Goal: Book appointment/travel/reservation: Book appointment/travel/reservation

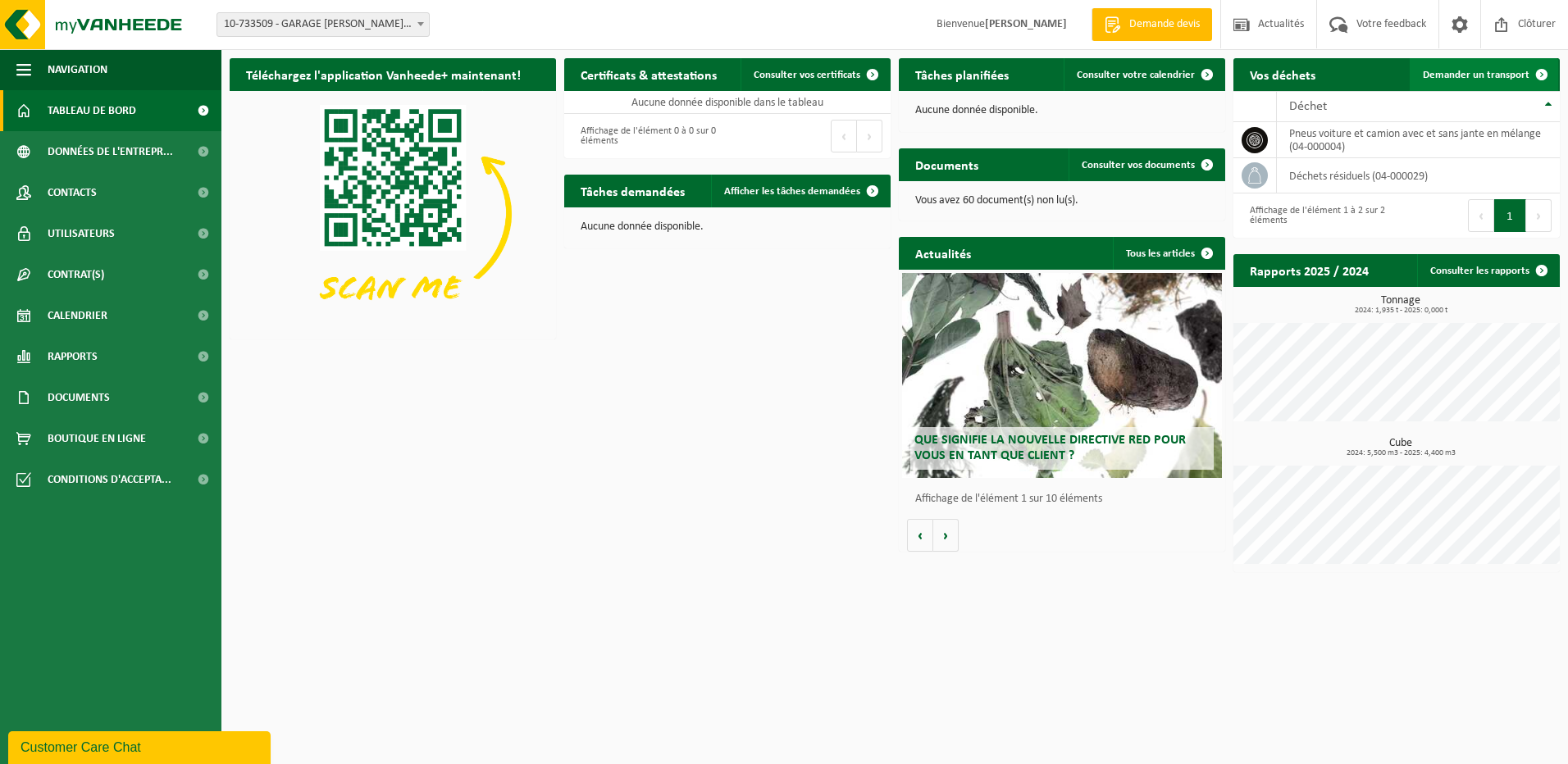
click at [1521, 71] on span "Demander un transport" at bounding box center [1476, 75] width 107 height 11
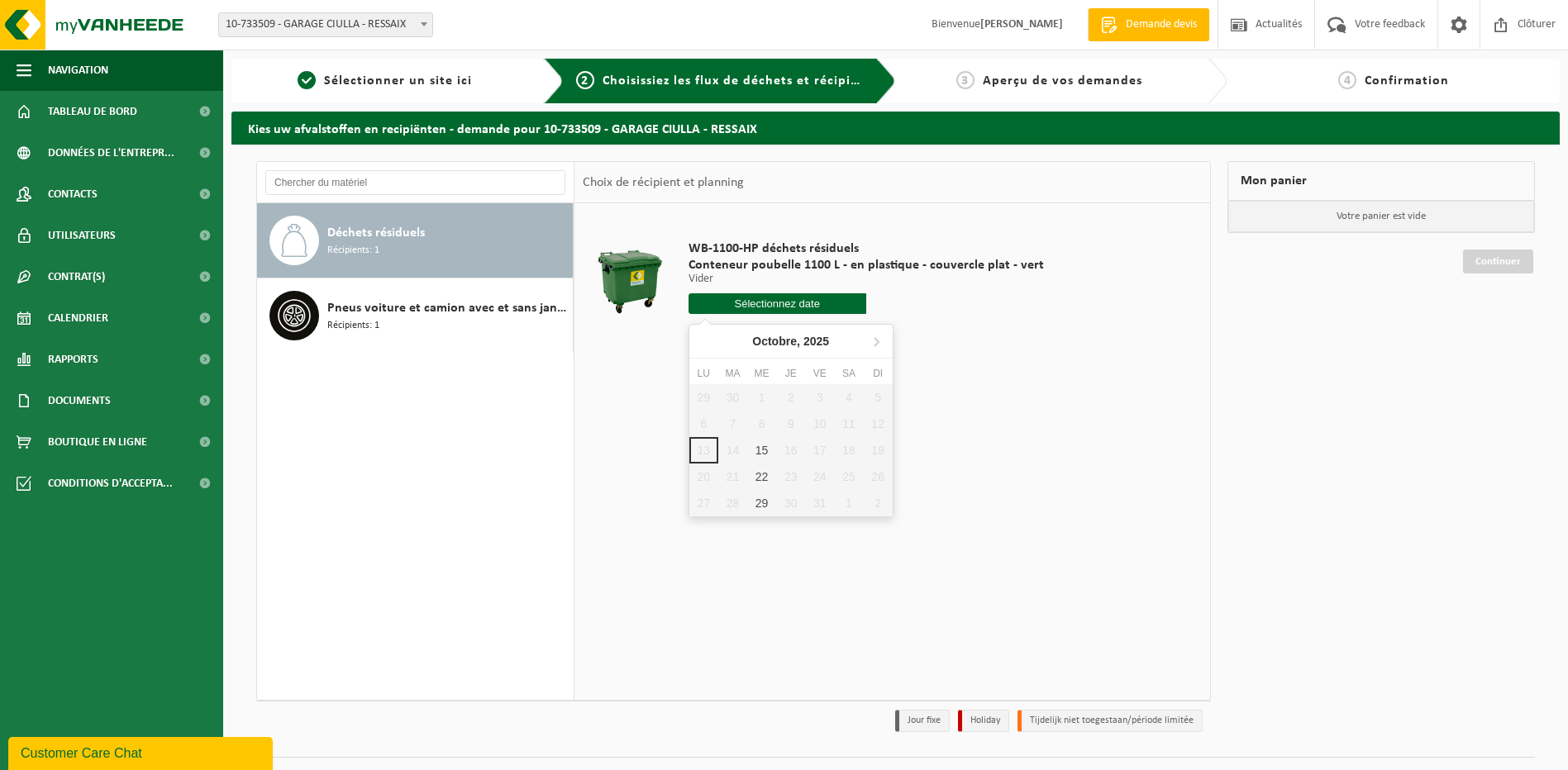
click at [778, 302] on input "text" at bounding box center [778, 304] width 178 height 20
click at [765, 475] on div "22" at bounding box center [762, 476] width 29 height 26
type input "à partir de 2025-10-22"
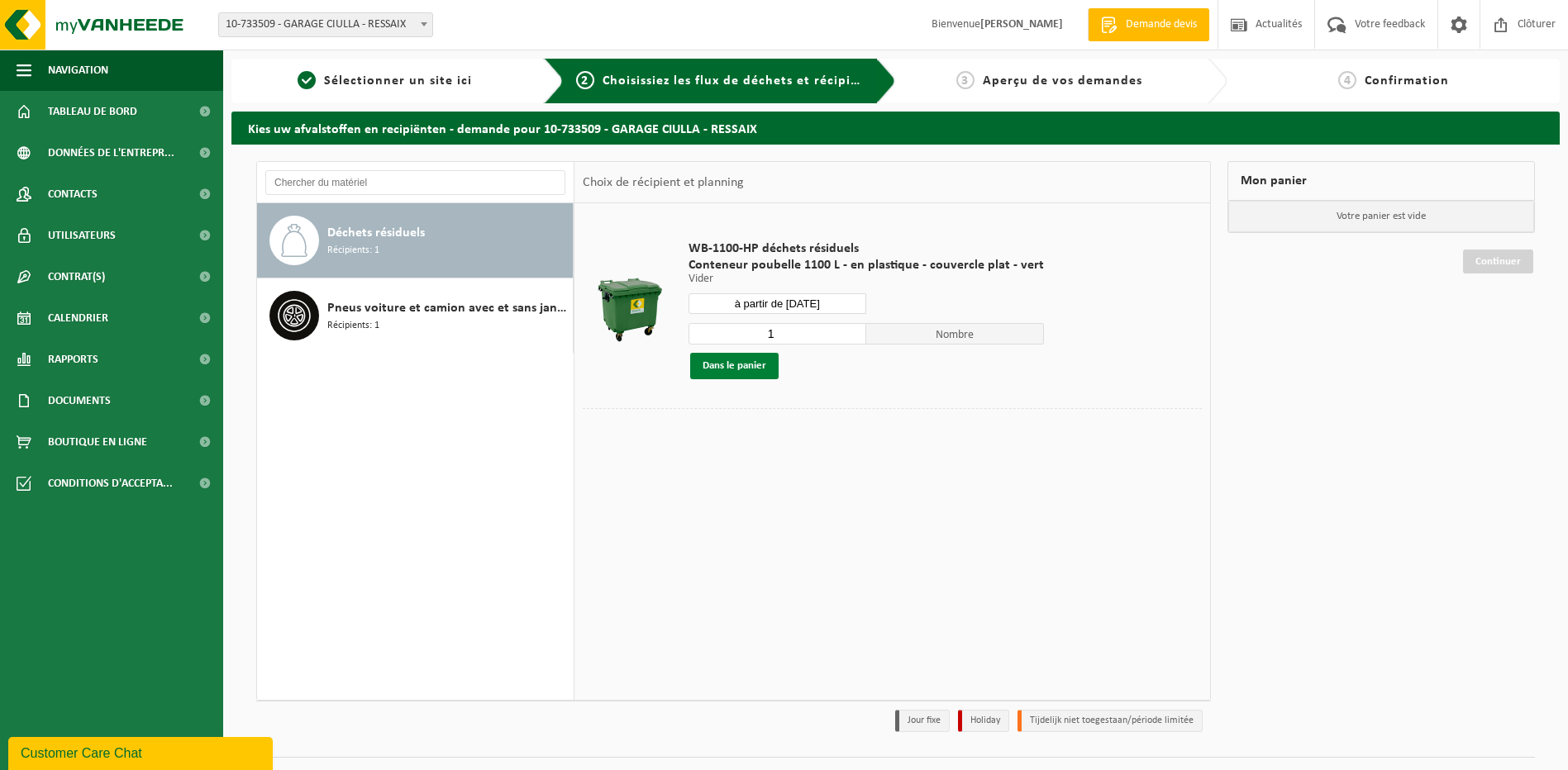
click at [730, 362] on button "Dans le panier" at bounding box center [734, 366] width 88 height 26
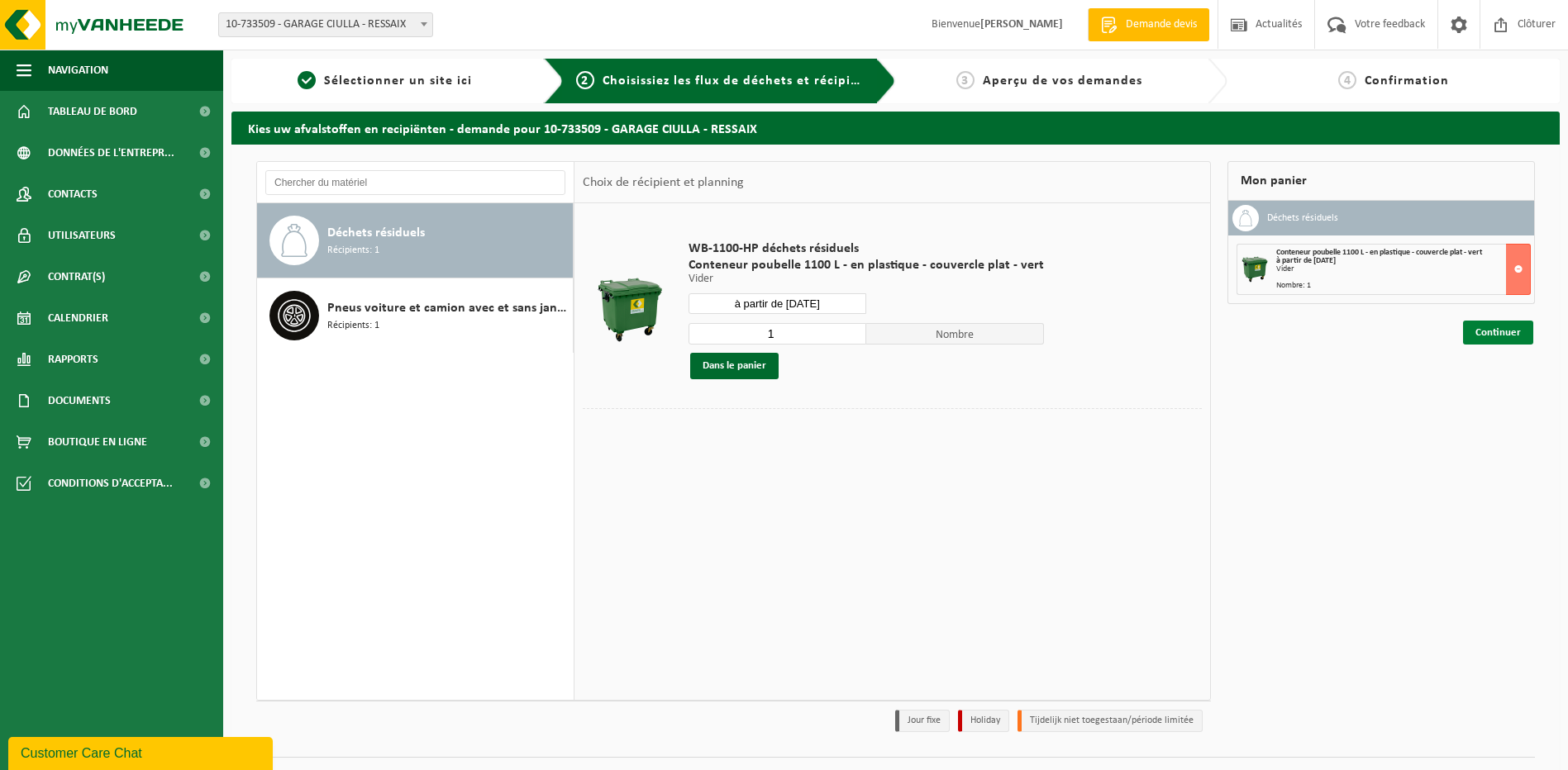
click at [1505, 328] on link "Continuer" at bounding box center [1498, 333] width 70 height 24
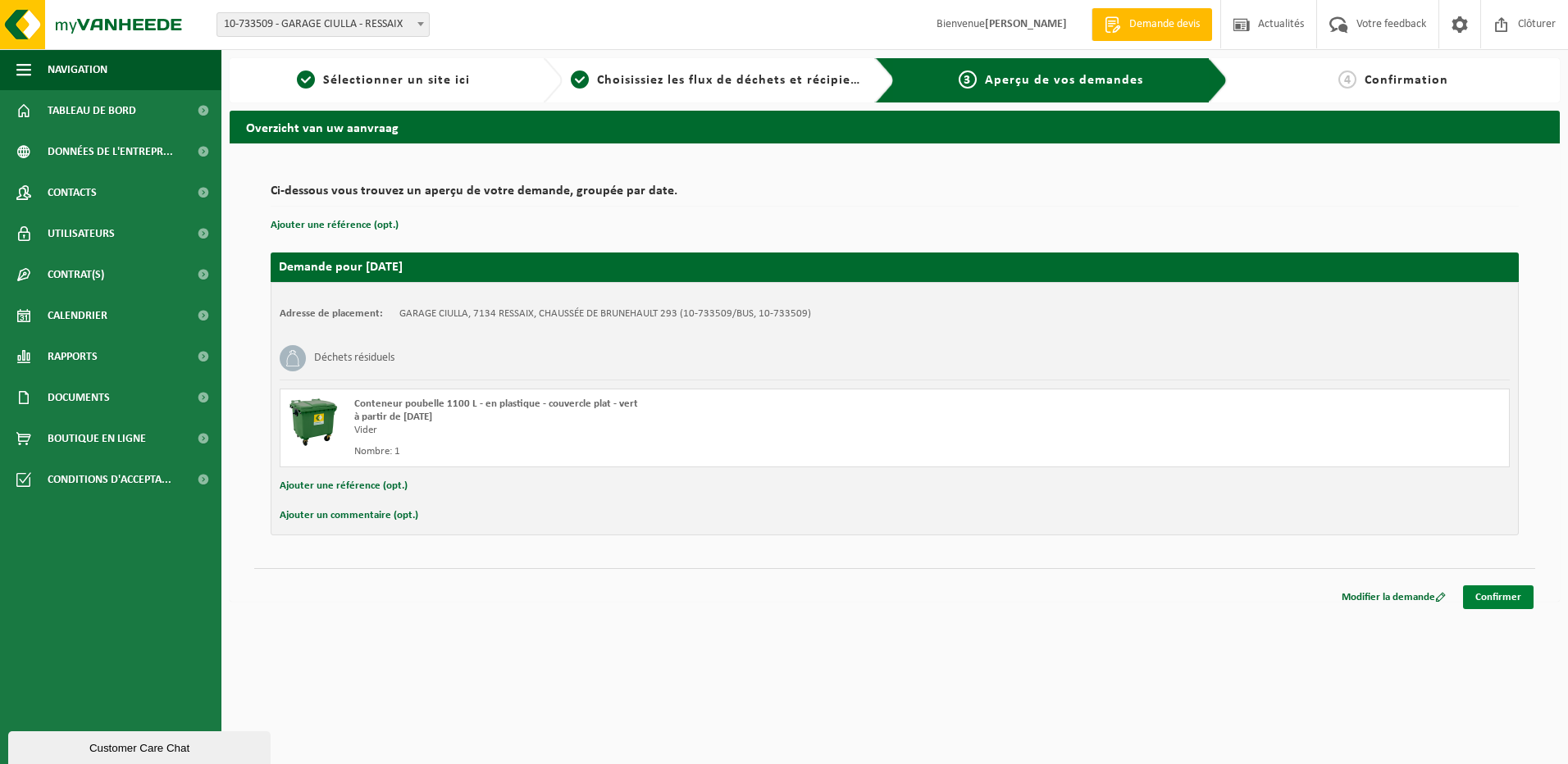
click at [1510, 594] on link "Confirmer" at bounding box center [1498, 597] width 71 height 24
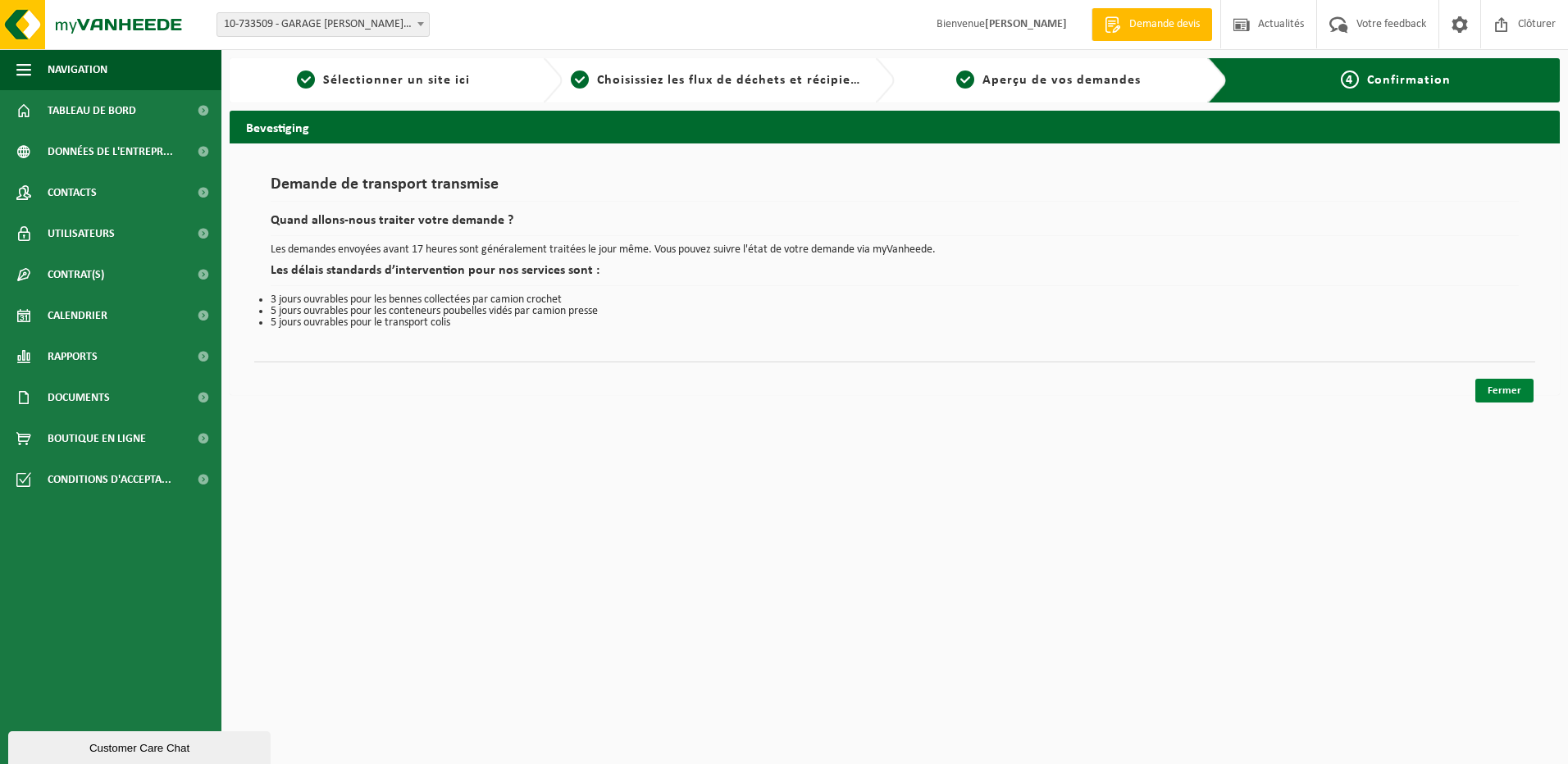
click at [1510, 386] on link "Fermer" at bounding box center [1504, 390] width 58 height 24
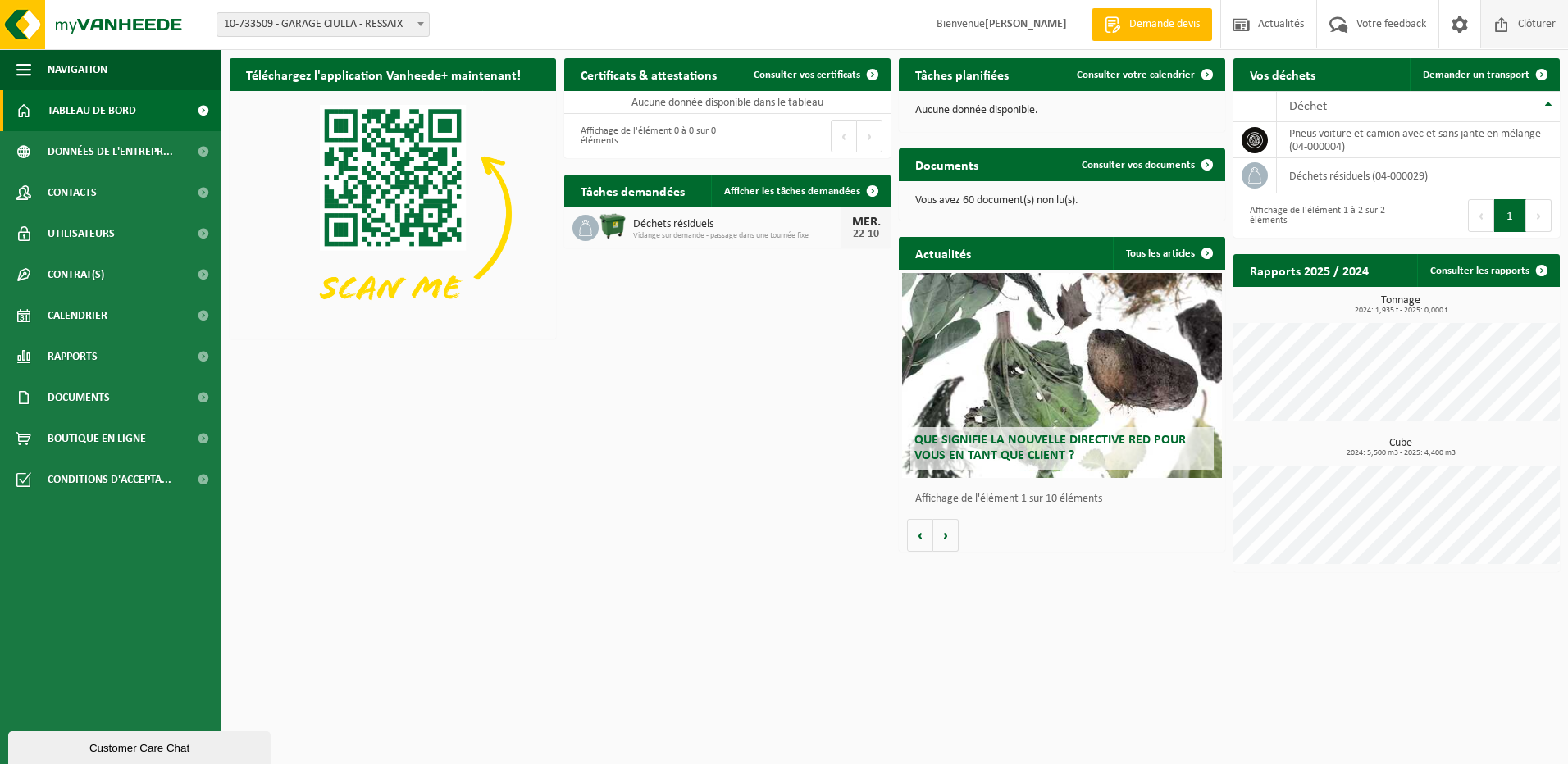
click at [1554, 22] on span "Clôturer" at bounding box center [1537, 24] width 46 height 49
